Goal: Task Accomplishment & Management: Use online tool/utility

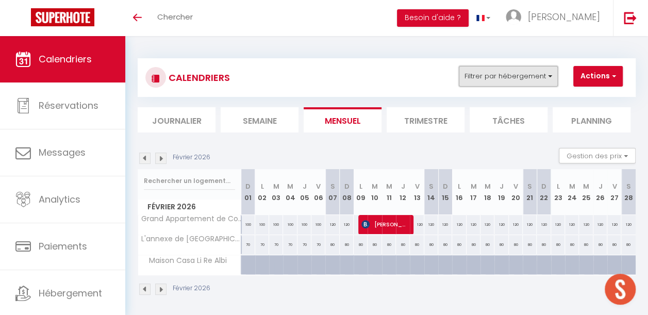
click at [473, 70] on button "Filtrer par hébergement" at bounding box center [508, 76] width 99 height 21
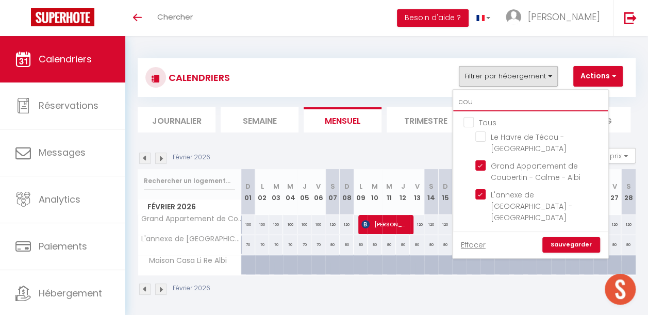
drag, startPoint x: 479, startPoint y: 106, endPoint x: 376, endPoint y: 90, distance: 104.4
click at [377, 93] on div "CALENDRIERS Filtrer par hébergement cou Tous [GEOGRAPHIC_DATA] - Jardin - Calme…" at bounding box center [387, 77] width 498 height 39
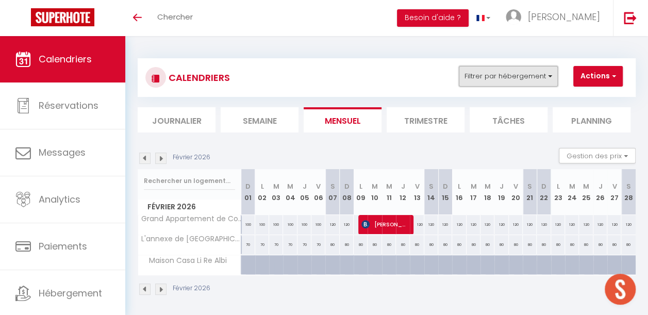
click at [500, 68] on button "Filtrer par hébergement" at bounding box center [508, 76] width 99 height 21
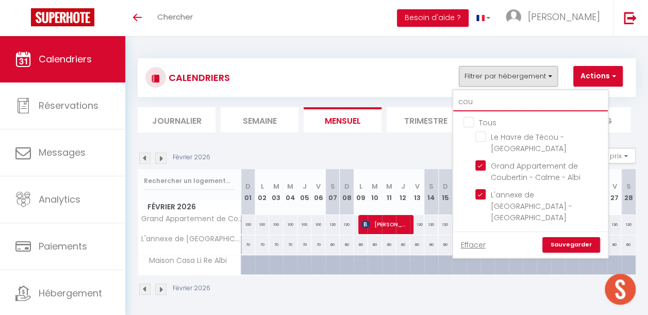
click at [492, 95] on input "cou" at bounding box center [530, 102] width 155 height 19
type input "co"
checkbox input "false"
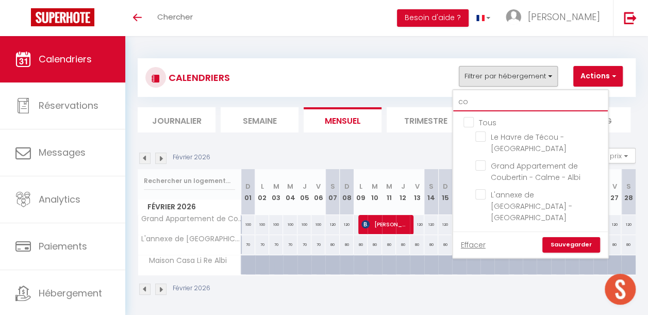
type input "c"
checkbox input "false"
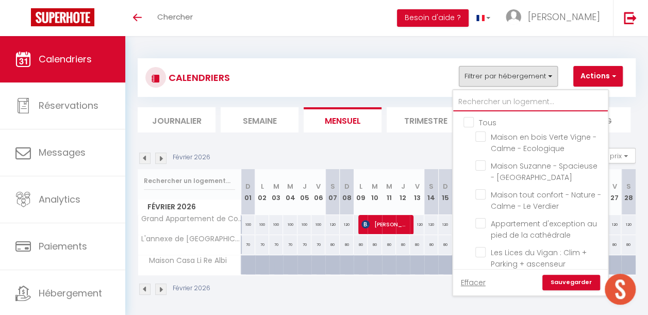
checkbox input "false"
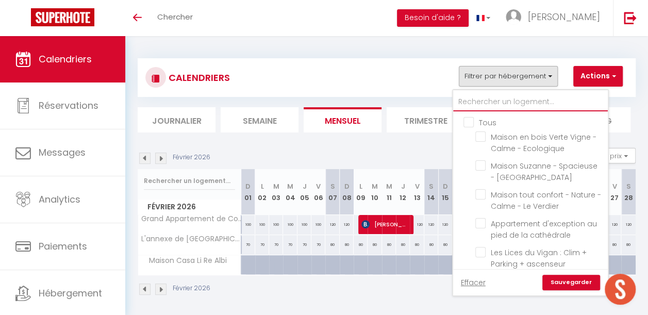
checkbox input "false"
checkbox input "true"
checkbox input "false"
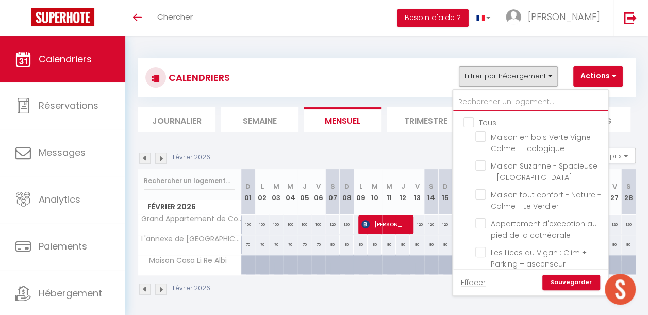
checkbox input "false"
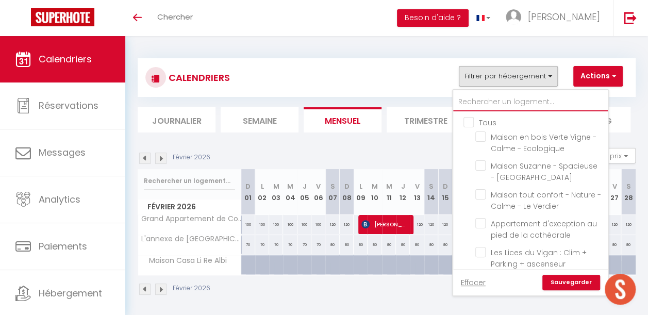
checkbox input "false"
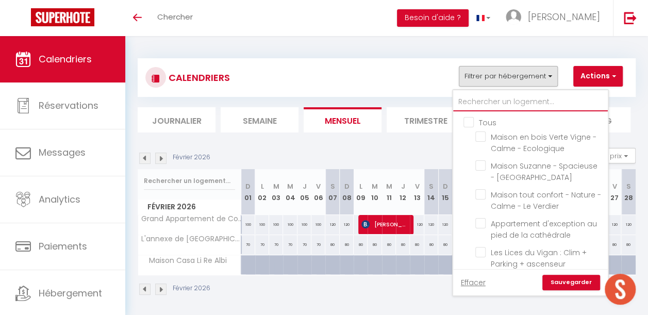
checkbox input "false"
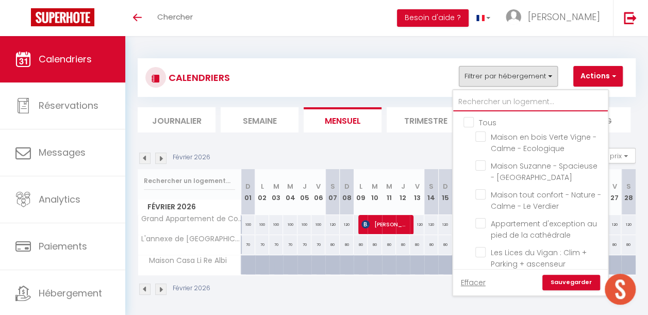
checkbox input "false"
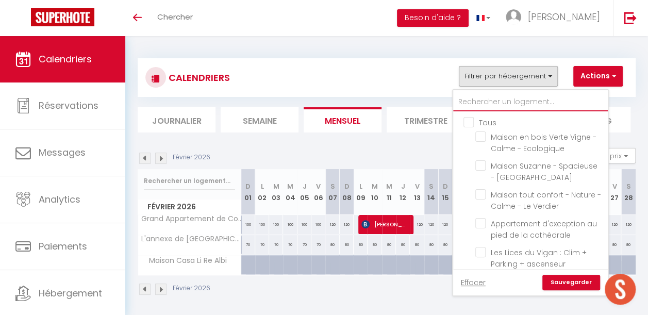
checkbox input "false"
checkbox input "true"
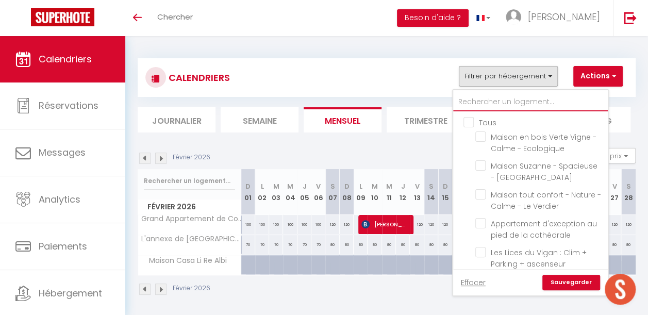
checkbox input "false"
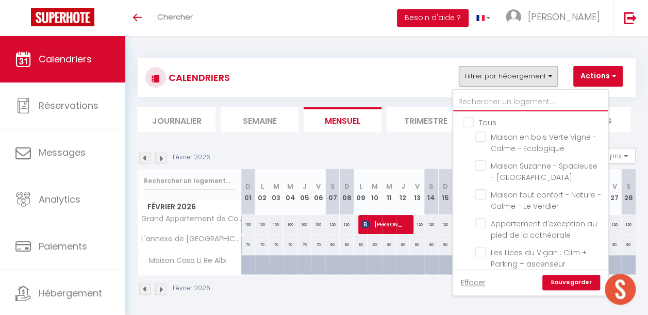
checkbox input "false"
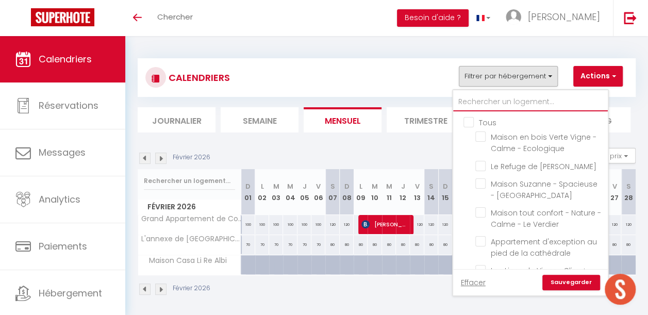
type input "l"
checkbox input "false"
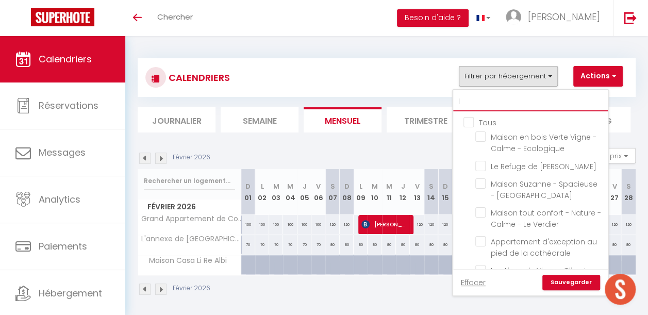
checkbox input "false"
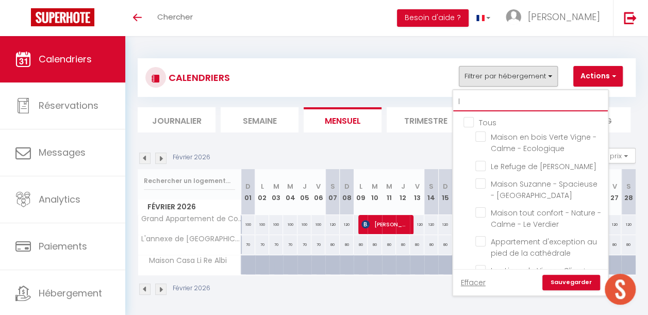
checkbox input "false"
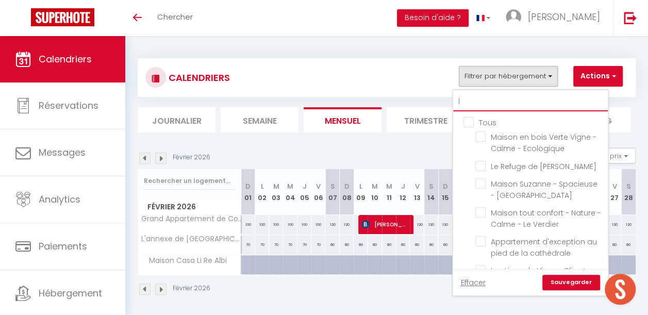
checkbox input "false"
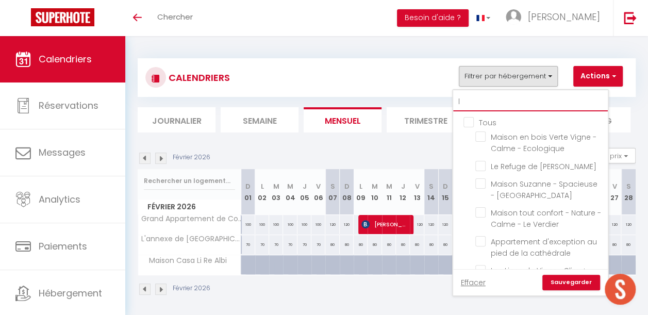
checkbox input "false"
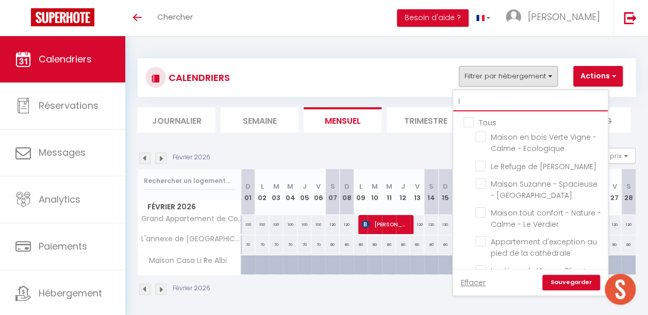
checkbox input "false"
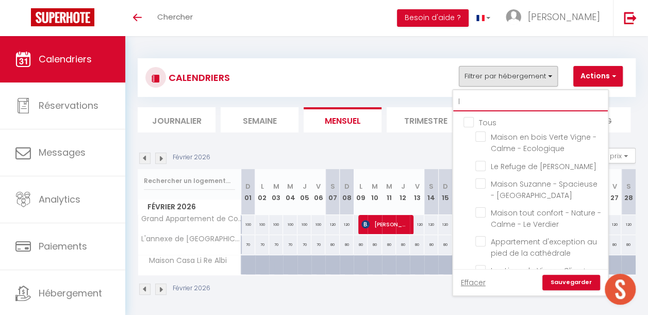
checkbox input "false"
checkbox input "true"
checkbox input "false"
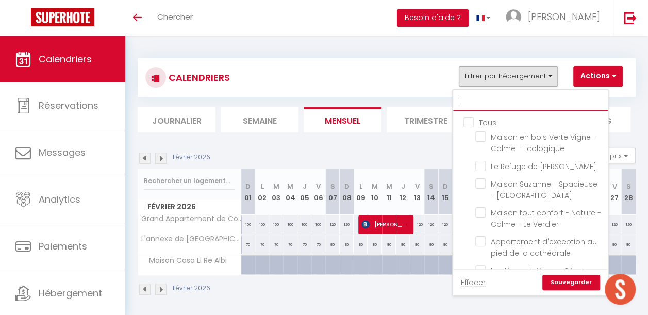
checkbox input "false"
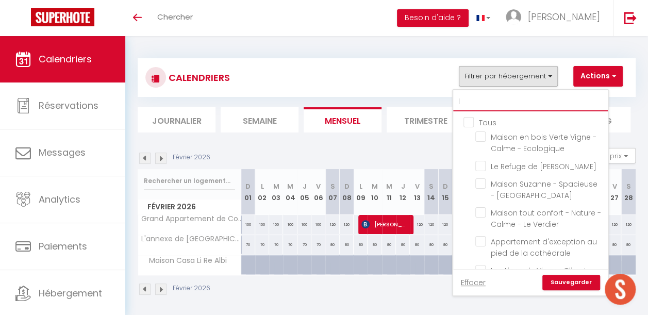
checkbox input "false"
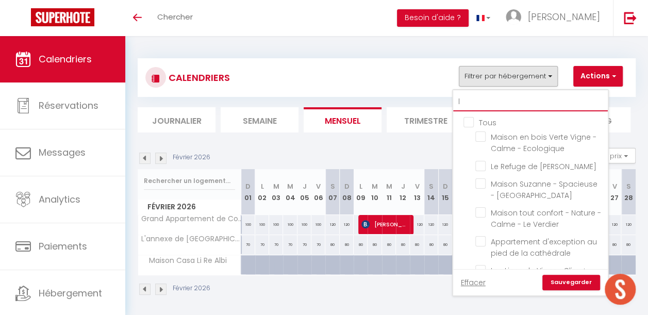
checkbox input "false"
type input "lo"
checkbox input "false"
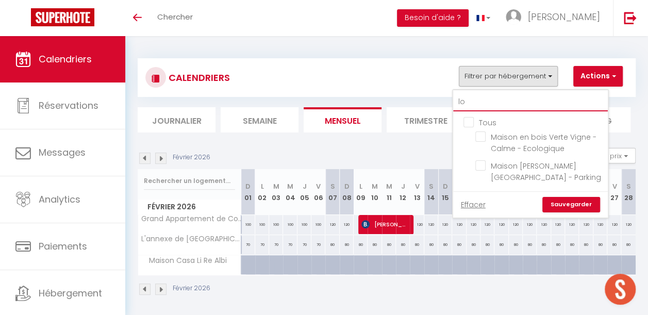
type input "lou"
checkbox input "false"
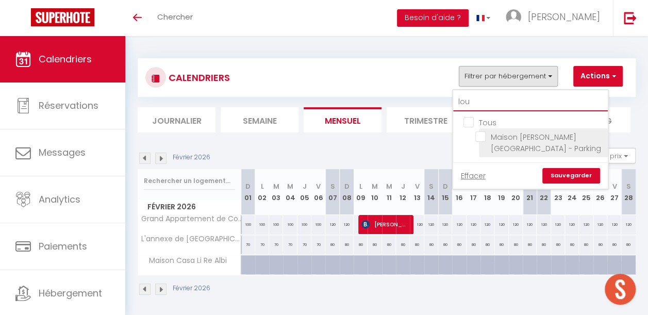
type input "lou"
click at [477, 137] on input "Maison [PERSON_NAME][GEOGRAPHIC_DATA] - Parking" at bounding box center [540, 137] width 129 height 10
checkbox input "true"
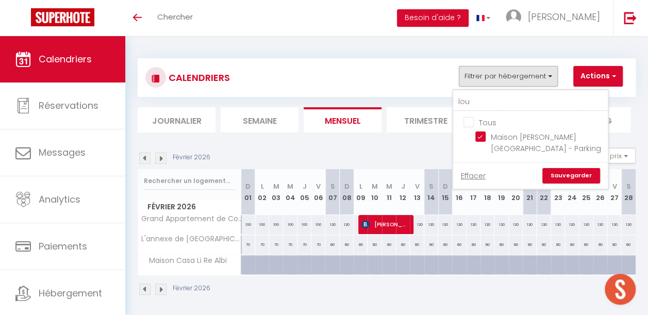
click at [582, 182] on link "Sauvegarder" at bounding box center [572, 175] width 58 height 15
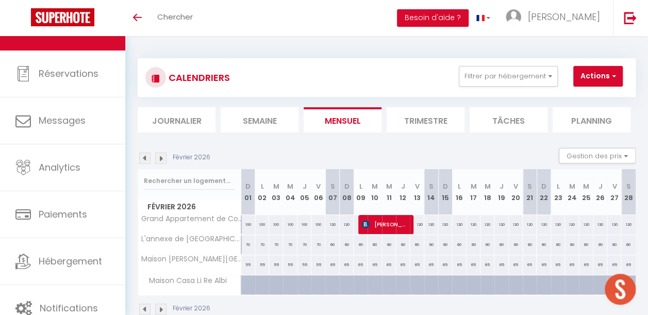
click at [141, 154] on img at bounding box center [144, 158] width 11 height 11
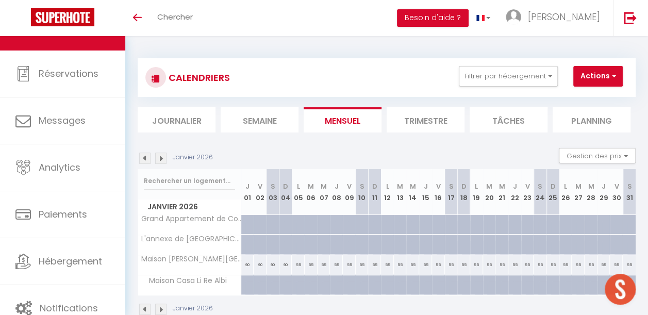
click at [141, 154] on img at bounding box center [144, 158] width 11 height 11
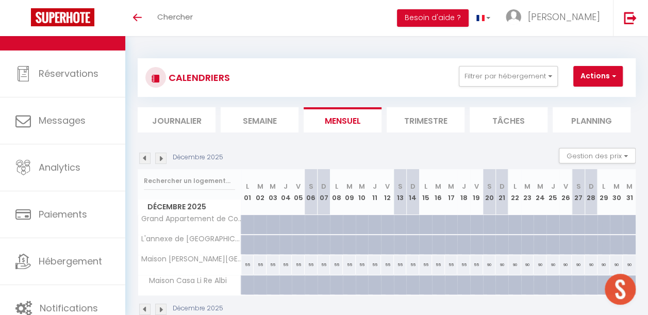
click at [141, 154] on img at bounding box center [144, 158] width 11 height 11
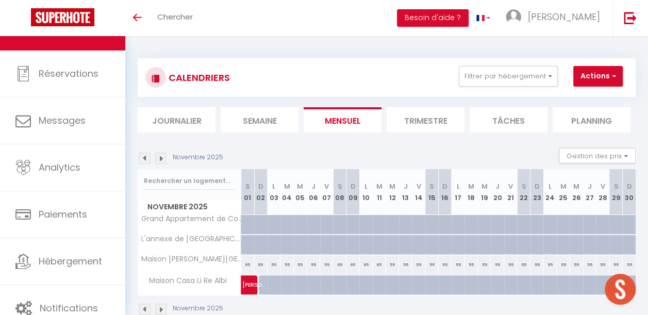
click at [141, 154] on img at bounding box center [144, 158] width 11 height 11
